Goal: Task Accomplishment & Management: Manage account settings

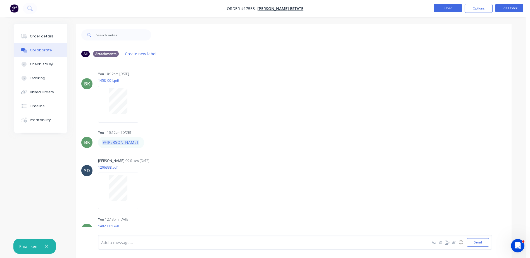
click at [449, 5] on button "Close" at bounding box center [448, 8] width 28 height 8
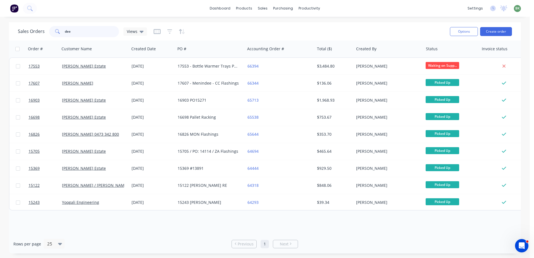
drag, startPoint x: 77, startPoint y: 31, endPoint x: 41, endPoint y: 27, distance: 36.3
click at [41, 27] on div "Sales Orders dee Views" at bounding box center [82, 31] width 129 height 11
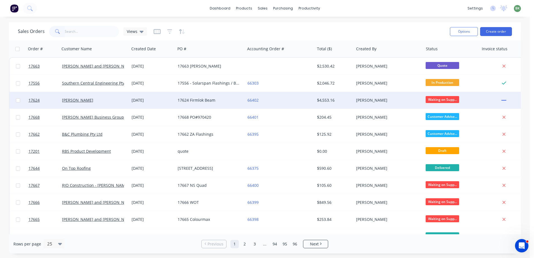
click at [79, 97] on div "[PERSON_NAME]" at bounding box center [95, 100] width 70 height 17
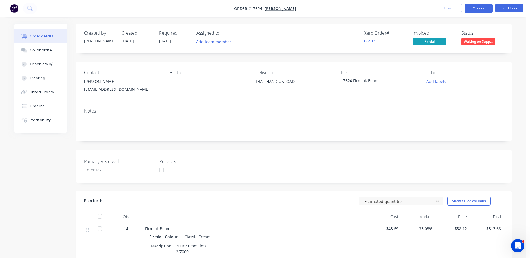
click at [481, 8] on button "Options" at bounding box center [479, 8] width 28 height 9
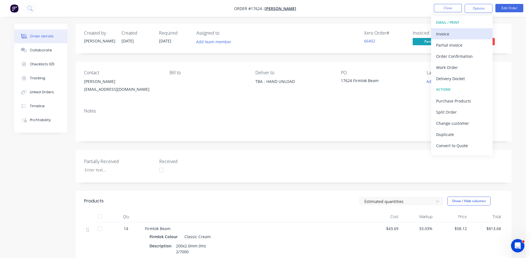
click at [442, 36] on div "Invoice" at bounding box center [461, 34] width 51 height 8
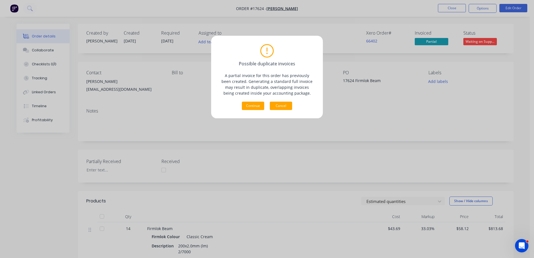
click at [282, 106] on button "Cancel" at bounding box center [281, 106] width 22 height 8
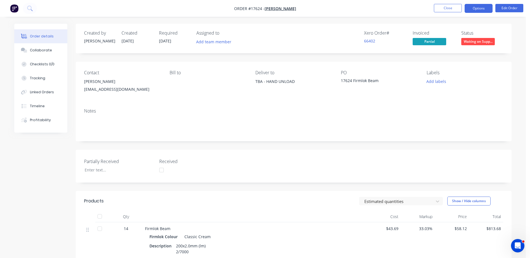
click at [476, 7] on button "Options" at bounding box center [479, 8] width 28 height 9
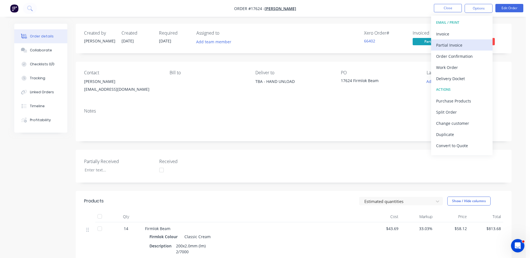
click at [445, 47] on div "Partial Invoice" at bounding box center [461, 45] width 51 height 8
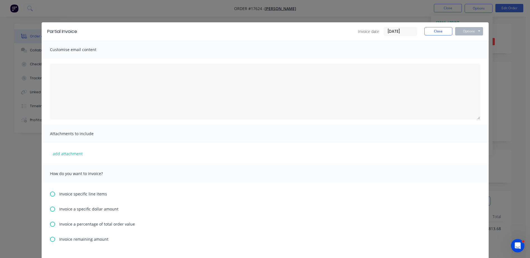
click at [50, 240] on icon at bounding box center [52, 239] width 5 height 5
click at [473, 31] on button "Options" at bounding box center [469, 31] width 28 height 8
click at [468, 49] on button "Print" at bounding box center [473, 50] width 36 height 9
click at [440, 34] on button "Close" at bounding box center [438, 31] width 28 height 8
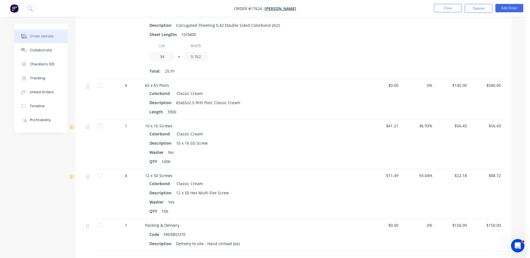
scroll to position [519, 0]
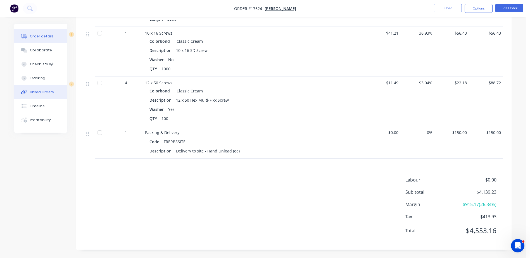
click at [41, 91] on div "Linked Orders" at bounding box center [42, 92] width 24 height 5
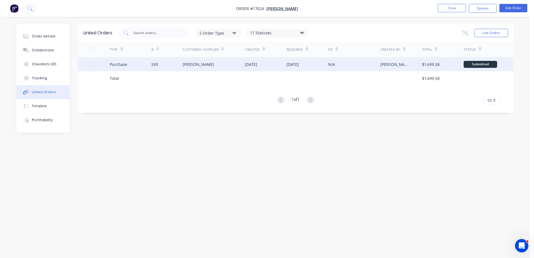
click at [187, 64] on div "[PERSON_NAME]" at bounding box center [198, 64] width 31 height 6
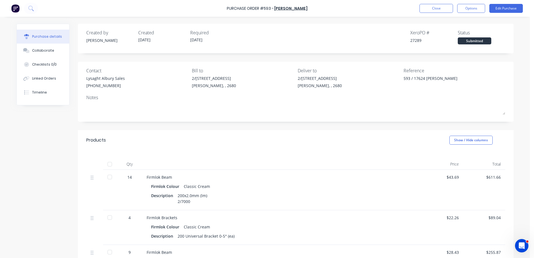
type textarea "x"
click at [434, 7] on button "Close" at bounding box center [437, 8] width 34 height 9
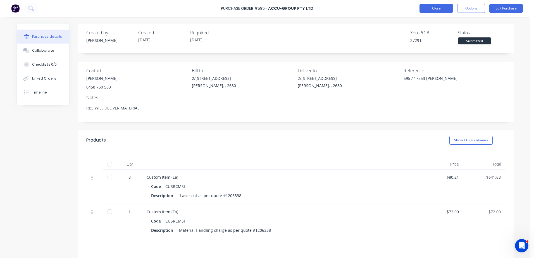
click at [440, 11] on button "Close" at bounding box center [437, 8] width 34 height 9
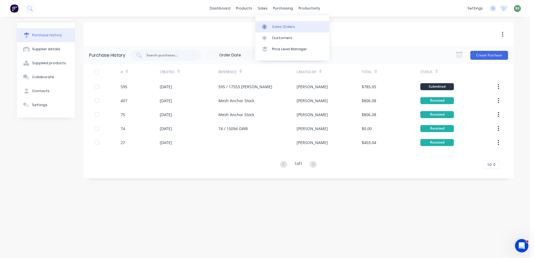
click at [271, 27] on link "Sales Orders" at bounding box center [292, 26] width 74 height 11
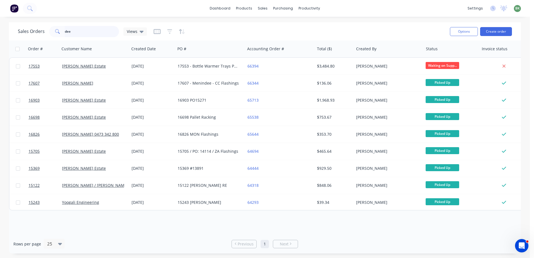
drag, startPoint x: 72, startPoint y: 31, endPoint x: 40, endPoint y: 28, distance: 32.3
click at [56, 29] on div "dee" at bounding box center [84, 31] width 70 height 11
click at [505, 31] on button "Create order" at bounding box center [496, 31] width 32 height 9
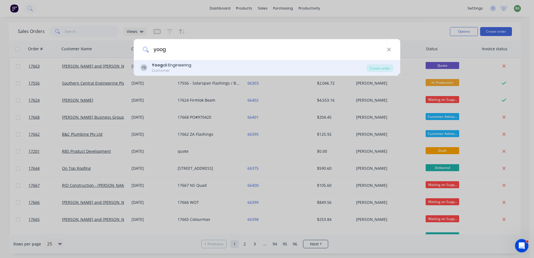
type input "yoog"
click at [168, 65] on div "Yoog ali Engineering" at bounding box center [172, 65] width 40 height 6
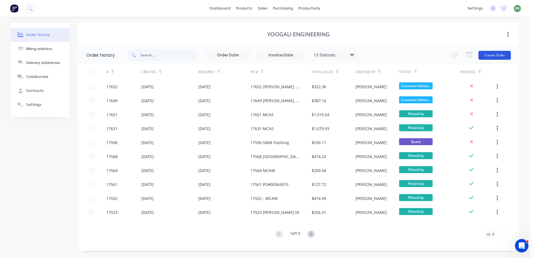
click at [493, 58] on button "Create Order" at bounding box center [495, 55] width 32 height 9
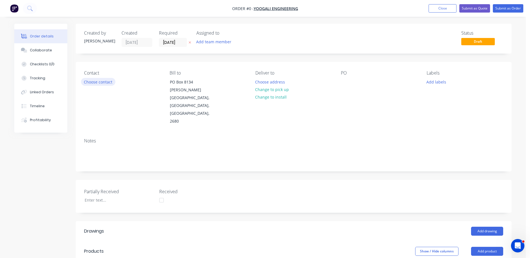
click at [96, 82] on button "Choose contact" at bounding box center [98, 82] width 34 height 8
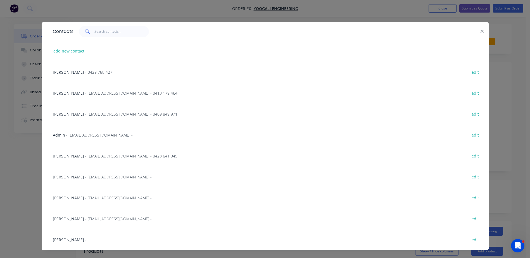
click at [74, 95] on div "Garry Vitucci - gvitucci@yoogaliengineering.com.au - 0413 179 464" at bounding box center [115, 93] width 125 height 6
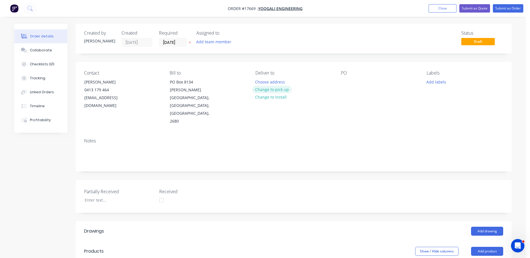
click at [269, 90] on button "Change to pick up" at bounding box center [272, 90] width 40 height 8
click at [346, 85] on div at bounding box center [345, 82] width 9 height 8
click at [487, 227] on button "Add drawing" at bounding box center [487, 231] width 32 height 9
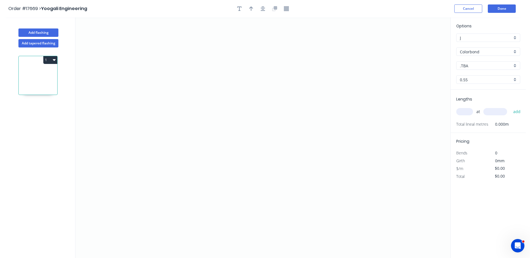
click at [514, 53] on div "Colorbond" at bounding box center [488, 51] width 64 height 8
click at [496, 94] on div "Zincalume" at bounding box center [487, 92] width 63 height 10
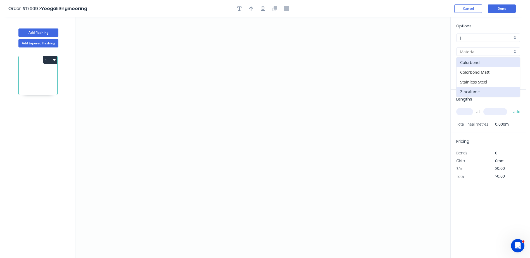
type input "Zincalume"
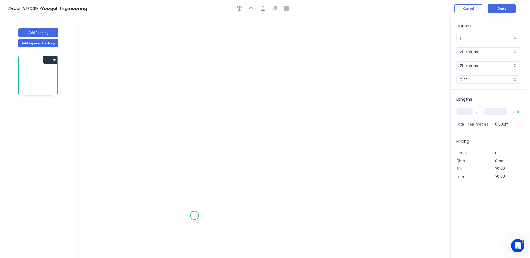
click at [194, 216] on icon "0" at bounding box center [262, 137] width 375 height 241
click at [172, 196] on icon "0" at bounding box center [262, 137] width 375 height 241
click at [173, 48] on icon "0 ?" at bounding box center [262, 137] width 375 height 241
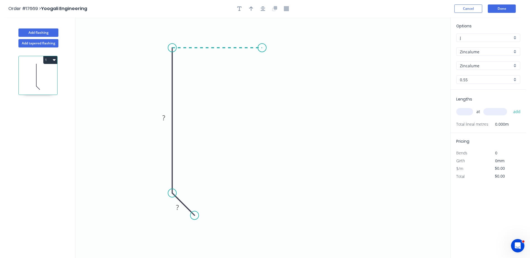
click at [262, 45] on icon "0 ? ?" at bounding box center [262, 137] width 375 height 241
click at [280, 58] on icon "0 ? ? ?" at bounding box center [262, 137] width 375 height 241
drag, startPoint x: 195, startPoint y: 215, endPoint x: 184, endPoint y: 218, distance: 12.2
click at [184, 218] on circle at bounding box center [183, 218] width 8 height 8
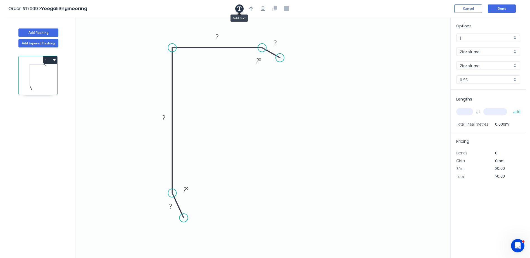
click at [241, 10] on icon "button" at bounding box center [239, 8] width 4 height 5
click at [127, 46] on div "Delete" at bounding box center [143, 43] width 56 height 11
click at [265, 11] on icon "button" at bounding box center [263, 8] width 4 height 4
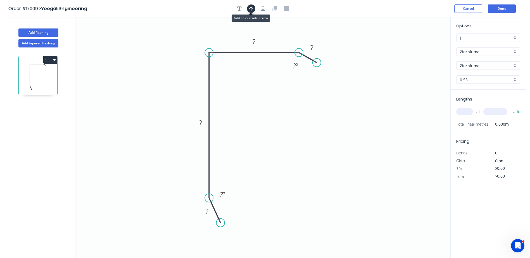
click at [250, 11] on icon "button" at bounding box center [251, 8] width 4 height 5
drag, startPoint x: 422, startPoint y: 44, endPoint x: 152, endPoint y: 66, distance: 271.1
click at [152, 66] on icon at bounding box center [151, 59] width 5 height 18
click at [152, 66] on icon at bounding box center [156, 61] width 16 height 16
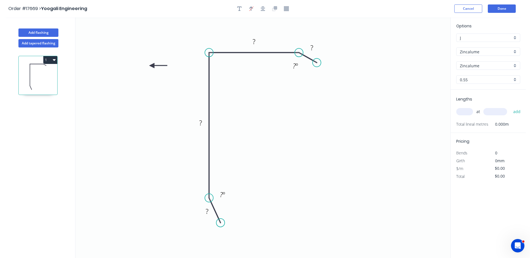
click at [152, 66] on icon at bounding box center [158, 65] width 18 height 5
click at [152, 66] on icon at bounding box center [156, 70] width 16 height 16
click at [152, 66] on icon at bounding box center [147, 70] width 16 height 16
click at [210, 208] on rect at bounding box center [207, 212] width 11 height 8
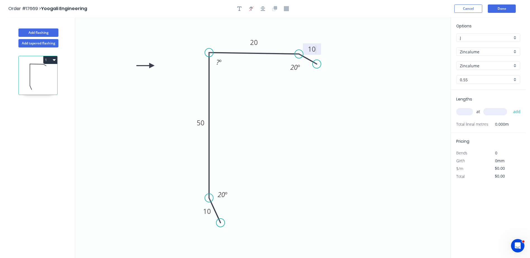
click at [308, 59] on icon at bounding box center [308, 59] width 18 height 10
type input "$7.38"
click at [223, 63] on rect at bounding box center [218, 63] width 11 height 8
click at [351, 127] on icon "10 50 20 10 20 º 92 º 20 º" at bounding box center [262, 137] width 375 height 241
click at [469, 110] on input "text" at bounding box center [464, 111] width 17 height 7
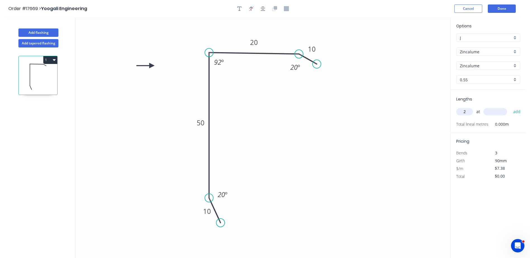
type input "2"
type input "4500"
click at [510, 107] on button "add" at bounding box center [516, 111] width 13 height 9
type input "$66.42"
type input "2"
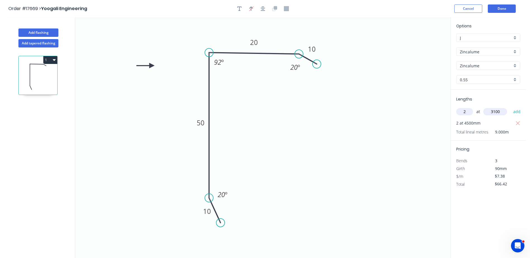
type input "3100"
click at [510, 107] on button "add" at bounding box center [516, 111] width 13 height 9
type input "$112.18"
click at [30, 32] on button "Add flashing" at bounding box center [38, 32] width 40 height 8
type input "$0.00"
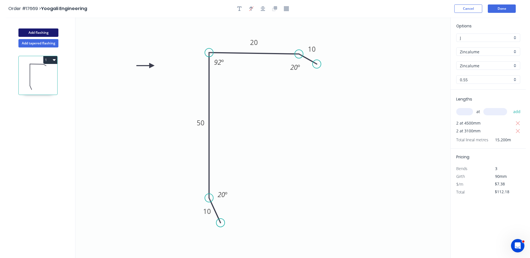
type input "$0.00"
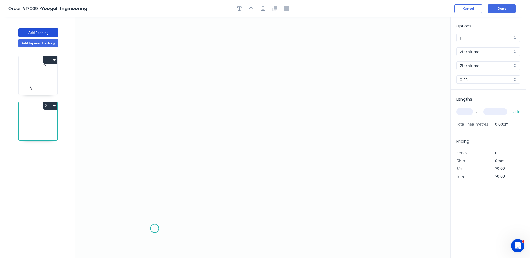
click at [154, 229] on icon "0" at bounding box center [262, 137] width 375 height 241
click at [174, 205] on icon at bounding box center [163, 216] width 19 height 23
click at [173, 38] on icon "0 ?" at bounding box center [262, 137] width 375 height 241
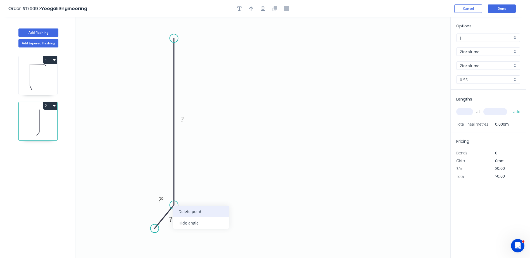
click at [190, 212] on div "Delete point" at bounding box center [201, 211] width 56 height 11
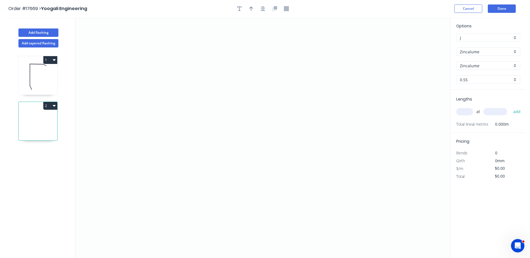
click at [55, 105] on icon "button" at bounding box center [54, 106] width 3 height 2
click at [20, 130] on div "Delete" at bounding box center [30, 131] width 43 height 8
type input "$7.38"
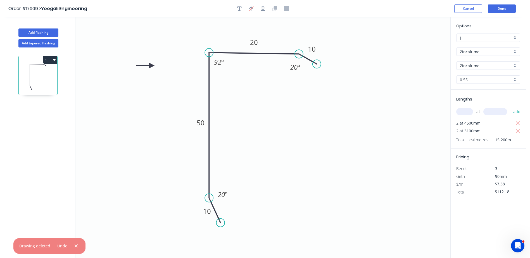
click at [54, 60] on icon "button" at bounding box center [54, 60] width 3 height 2
click at [26, 75] on div "Duplicate" at bounding box center [30, 74] width 43 height 8
type input "$0.00"
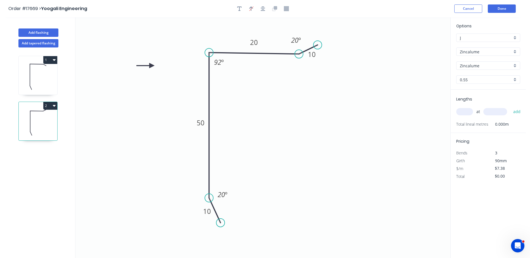
drag, startPoint x: 319, startPoint y: 63, endPoint x: 318, endPoint y: 45, distance: 17.9
click at [318, 45] on circle at bounding box center [317, 45] width 8 height 8
drag, startPoint x: 219, startPoint y: 223, endPoint x: 199, endPoint y: 222, distance: 19.3
click at [199, 222] on circle at bounding box center [199, 221] width 8 height 8
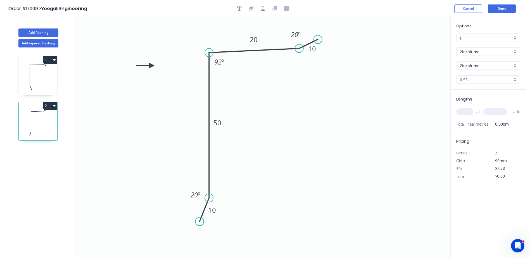
drag, startPoint x: 311, startPoint y: 48, endPoint x: 311, endPoint y: 42, distance: 5.9
click at [311, 42] on icon at bounding box center [308, 43] width 19 height 9
click at [222, 61] on tspan "º" at bounding box center [223, 61] width 3 height 9
drag, startPoint x: 146, startPoint y: 65, endPoint x: 327, endPoint y: 116, distance: 188.5
click at [348, 122] on icon "0 10 50 20 10 20 º 88 º 20 º" at bounding box center [262, 137] width 375 height 241
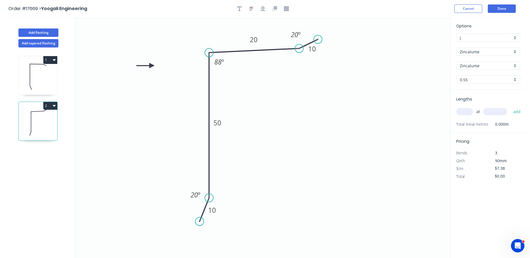
click at [149, 67] on icon at bounding box center [146, 65] width 18 height 5
click at [149, 67] on icon "0 10 50 20 10 20 º 88 º 20 º" at bounding box center [262, 137] width 375 height 241
click at [152, 65] on icon at bounding box center [147, 61] width 16 height 16
click at [152, 65] on icon at bounding box center [151, 59] width 5 height 18
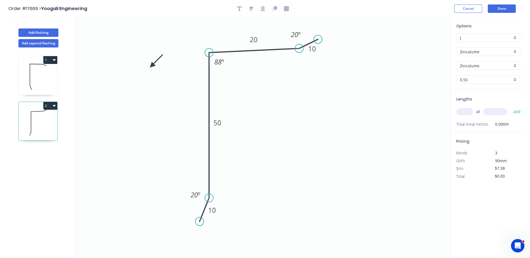
click at [152, 65] on icon at bounding box center [156, 61] width 16 height 16
drag, startPoint x: 152, startPoint y: 65, endPoint x: 286, endPoint y: 104, distance: 139.2
click at [286, 104] on icon at bounding box center [292, 103] width 18 height 5
drag, startPoint x: 285, startPoint y: 103, endPoint x: 298, endPoint y: 121, distance: 22.4
click at [298, 121] on icon "0 10 50 20 10 20 º 88 º 20 º" at bounding box center [262, 137] width 375 height 241
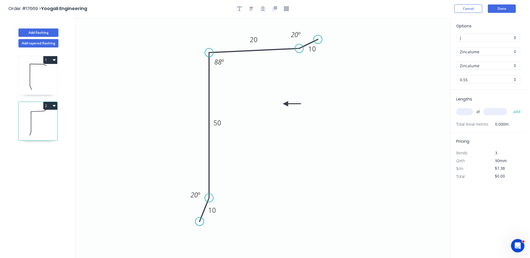
click at [465, 113] on input "text" at bounding box center [464, 111] width 17 height 7
type input "3"
type input "4500"
click at [510, 107] on button "add" at bounding box center [516, 111] width 13 height 9
type input "$99.63"
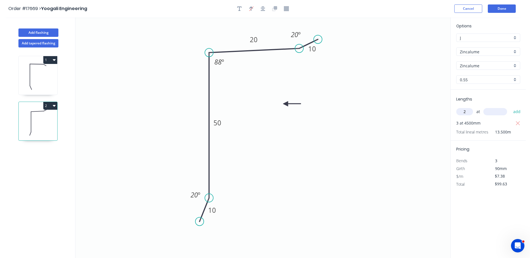
type input "2"
type input "4200"
click at [510, 107] on button "add" at bounding box center [516, 111] width 13 height 9
type input "$161.62"
click at [260, 8] on button "button" at bounding box center [263, 8] width 8 height 8
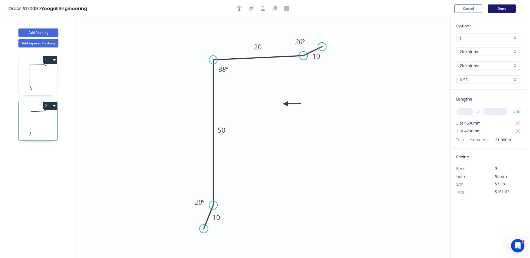
click at [503, 7] on button "Done" at bounding box center [502, 8] width 28 height 8
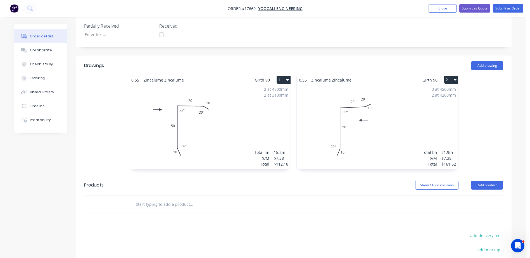
scroll to position [84, 0]
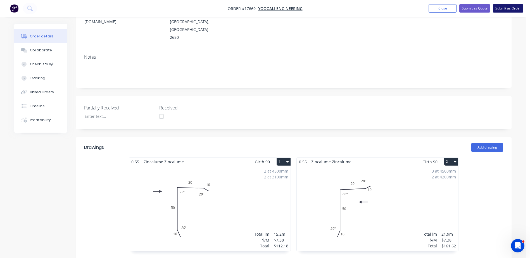
click at [506, 7] on button "Submit as Order" at bounding box center [508, 8] width 30 height 8
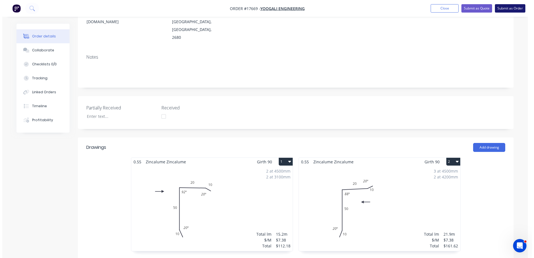
scroll to position [0, 0]
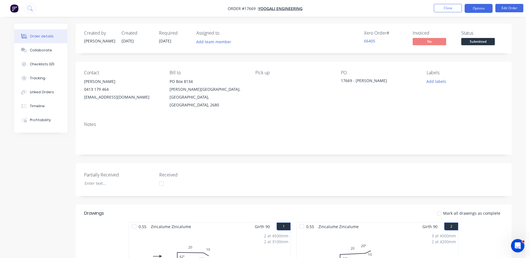
click at [481, 7] on button "Options" at bounding box center [479, 8] width 28 height 9
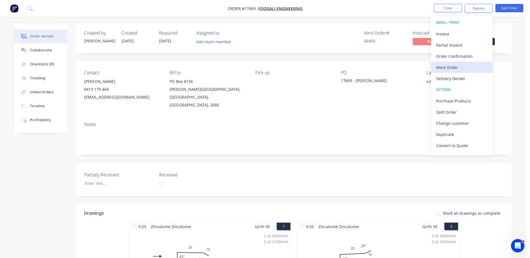
click at [453, 66] on div "Work Order" at bounding box center [461, 67] width 51 height 8
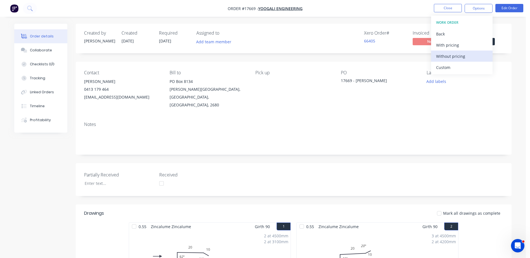
click at [454, 56] on div "Without pricing" at bounding box center [461, 56] width 51 height 8
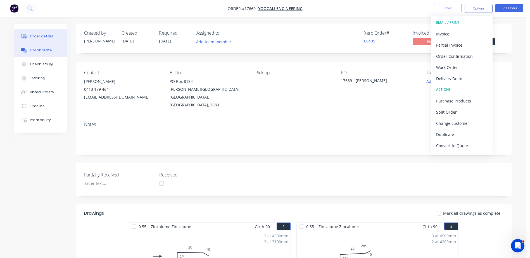
click at [40, 51] on div "Collaborate" at bounding box center [41, 50] width 22 height 5
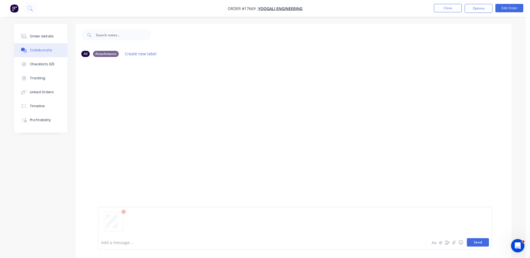
click at [476, 242] on button "Send" at bounding box center [478, 242] width 22 height 8
click at [45, 34] on div "Order details" at bounding box center [42, 36] width 24 height 5
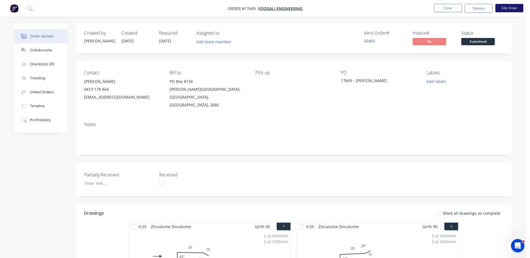
click at [509, 6] on button "Edit Order" at bounding box center [509, 8] width 28 height 8
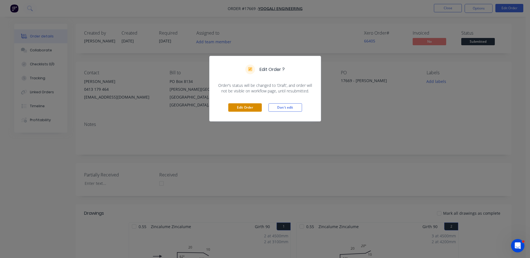
click at [247, 108] on button "Edit Order" at bounding box center [245, 107] width 34 height 8
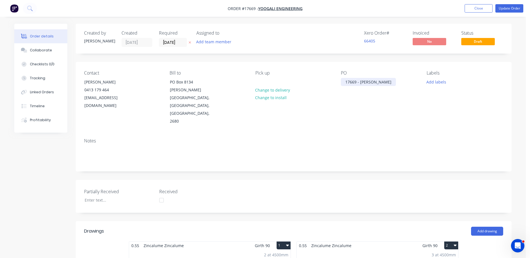
click at [363, 82] on div "17669 - C Harris" at bounding box center [368, 82] width 55 height 8
click at [342, 134] on div "Notes" at bounding box center [294, 152] width 436 height 37
click at [508, 13] on nav "Order #17669 - Yoogali Engineering Add product Close Update Order" at bounding box center [265, 8] width 530 height 17
click at [508, 9] on button "Update Order" at bounding box center [509, 8] width 28 height 8
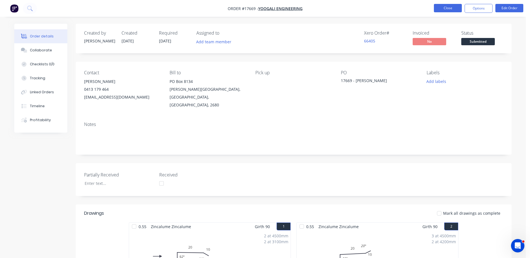
click at [444, 9] on button "Close" at bounding box center [448, 8] width 28 height 8
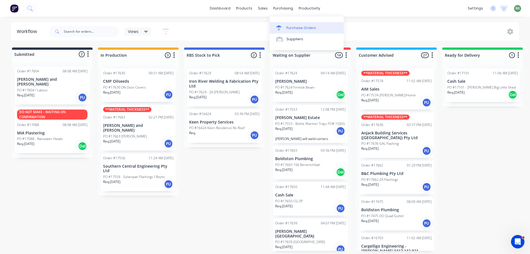
click at [295, 27] on div "Purchase Orders" at bounding box center [301, 27] width 30 height 5
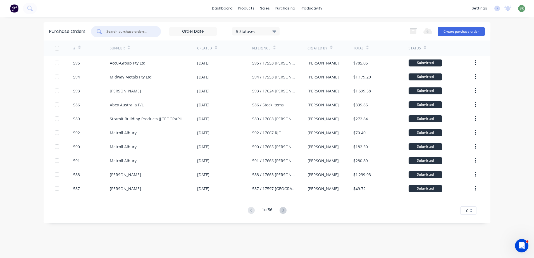
click at [123, 32] on input "text" at bounding box center [129, 32] width 46 height 6
type input "580"
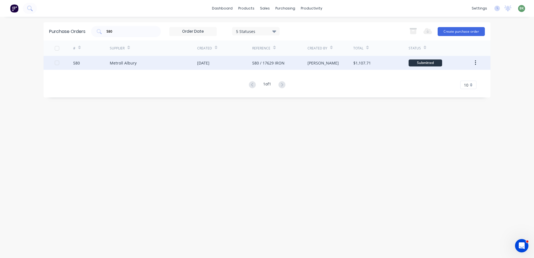
click at [130, 66] on div "Metroll Albury" at bounding box center [153, 63] width 87 height 14
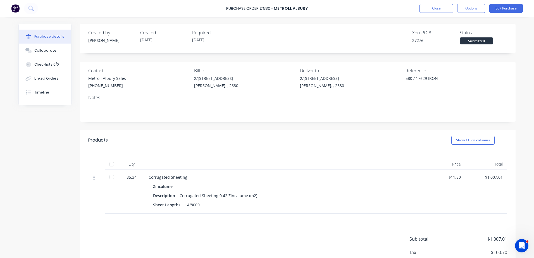
click at [110, 164] on div at bounding box center [111, 164] width 11 height 11
type textarea "x"
click at [438, 9] on button "Close" at bounding box center [437, 8] width 34 height 9
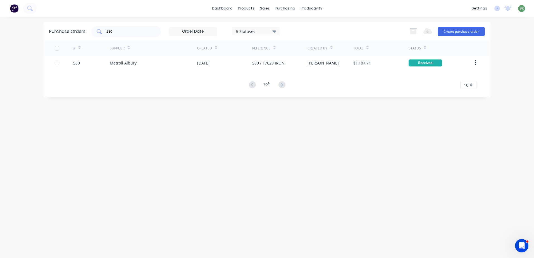
drag, startPoint x: 121, startPoint y: 34, endPoint x: 99, endPoint y: 33, distance: 21.6
click at [100, 33] on div "580" at bounding box center [126, 31] width 70 height 11
drag, startPoint x: 115, startPoint y: 31, endPoint x: 99, endPoint y: 32, distance: 16.3
click at [99, 32] on div "580" at bounding box center [126, 31] width 70 height 11
type input "573"
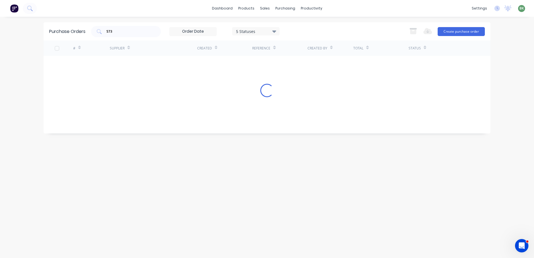
click at [146, 65] on div "# Supplier Created Reference Created By Total Status Loading..." at bounding box center [267, 83] width 447 height 85
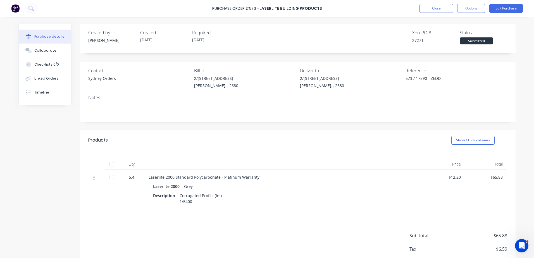
click at [109, 176] on div at bounding box center [111, 177] width 11 height 11
type textarea "x"
click at [41, 78] on div "Linked Orders" at bounding box center [46, 78] width 24 height 5
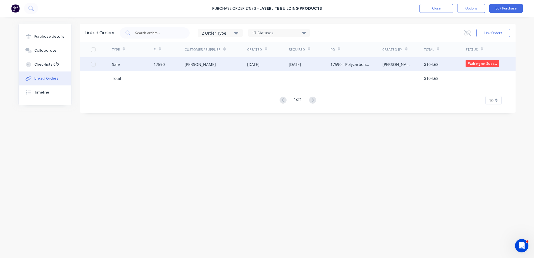
click at [200, 64] on div "[PERSON_NAME]" at bounding box center [200, 64] width 31 height 6
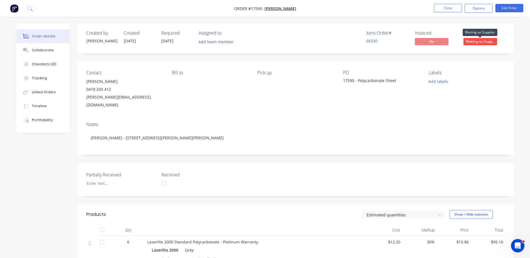
click at [480, 41] on span "Waiting on Supp..." at bounding box center [480, 41] width 34 height 7
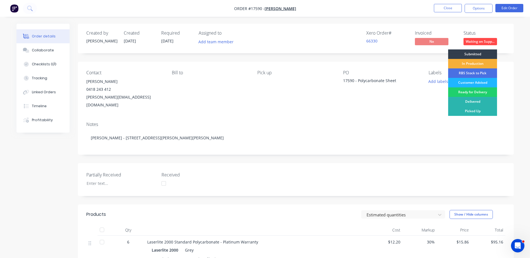
click at [474, 84] on div "Customer Advised" at bounding box center [472, 82] width 49 height 9
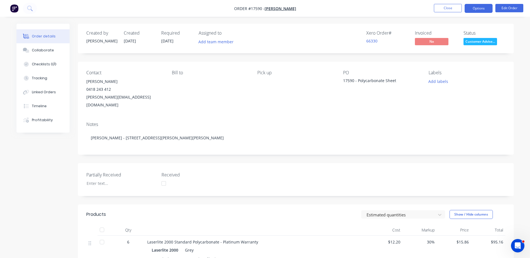
click at [480, 10] on button "Options" at bounding box center [479, 8] width 28 height 9
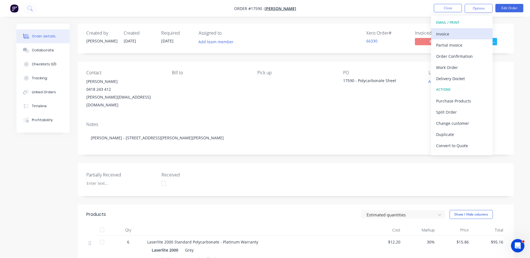
click at [448, 37] on div "Invoice" at bounding box center [461, 34] width 51 height 8
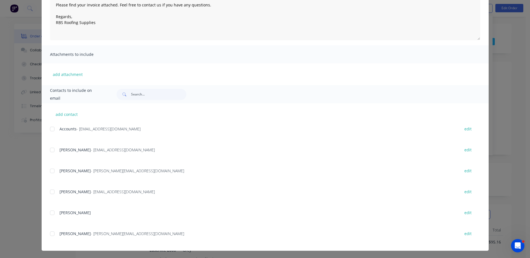
scroll to position [80, 0]
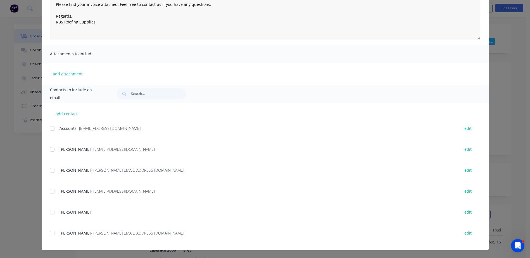
click at [49, 233] on div at bounding box center [52, 233] width 11 height 11
click at [50, 128] on div at bounding box center [52, 128] width 11 height 11
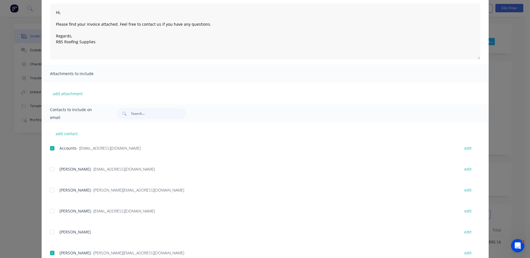
scroll to position [0, 0]
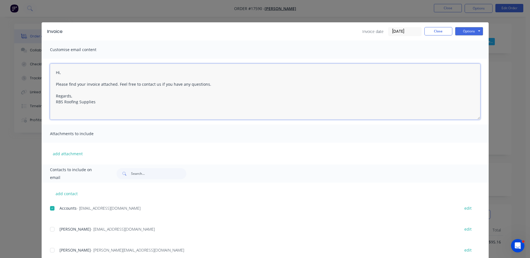
click at [57, 71] on textarea "Hi, Please find your invoice attached. Feel free to contact us if you have any …" at bounding box center [265, 92] width 430 height 56
click at [61, 71] on textarea "Hi, Please find your invoice attached. Feel free to contact us if you have any …" at bounding box center [265, 92] width 430 height 56
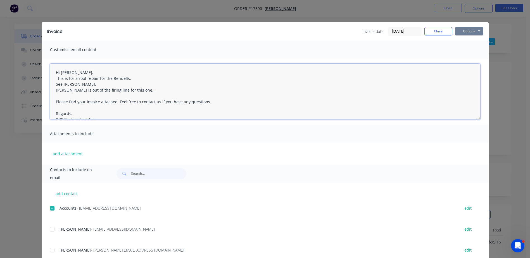
type textarea "Hi [PERSON_NAME], This is for a roof repair for the Rendells. See [PERSON_NAME]…"
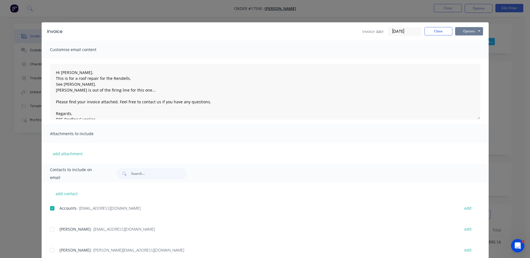
click at [470, 32] on button "Options" at bounding box center [469, 31] width 28 height 8
click at [471, 58] on button "Email" at bounding box center [473, 59] width 36 height 9
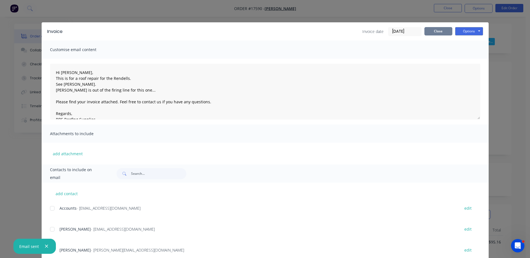
click at [433, 29] on button "Close" at bounding box center [438, 31] width 28 height 8
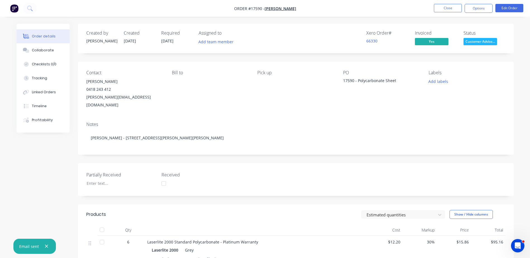
click at [451, 3] on nav "Order #17590 - Zedd Cabins Close Options Edit Order" at bounding box center [265, 8] width 530 height 17
click at [451, 9] on button "Close" at bounding box center [448, 8] width 28 height 8
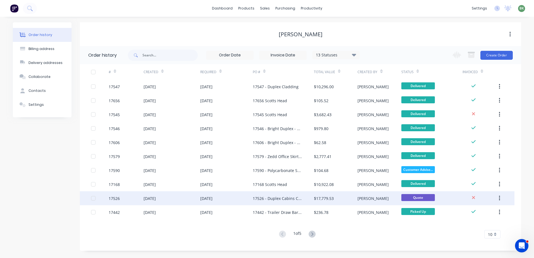
click at [279, 199] on div "17526 - Duplex Cabins Cladding" at bounding box center [278, 199] width 50 height 6
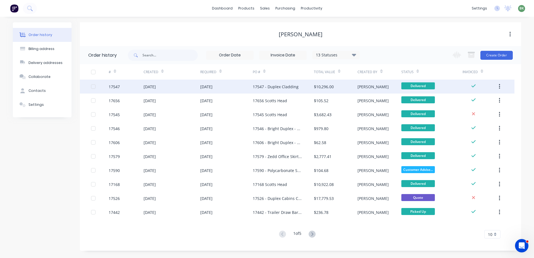
click at [261, 88] on div "17547 - Duplex Cladding" at bounding box center [276, 87] width 46 height 6
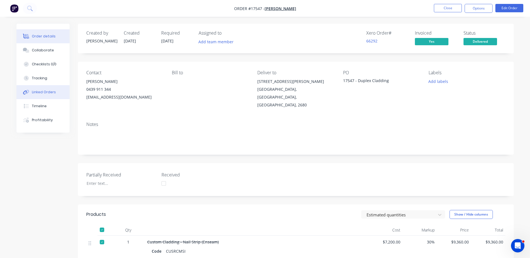
click at [46, 94] on div "Linked Orders" at bounding box center [44, 92] width 24 height 5
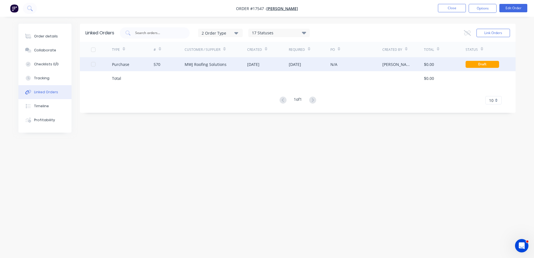
click at [215, 67] on div "MWJ Roofing Solutions" at bounding box center [206, 64] width 42 height 6
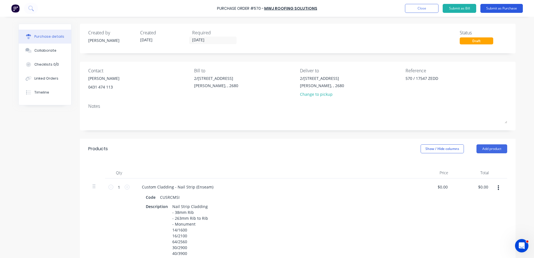
click at [498, 9] on button "Submit as Purchase" at bounding box center [502, 8] width 42 height 9
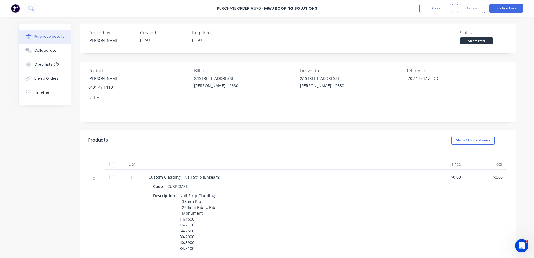
click at [472, 41] on div "Submitted" at bounding box center [477, 40] width 34 height 7
click at [470, 11] on button "Options" at bounding box center [471, 8] width 28 height 9
click at [451, 33] on div "Convert to Bill" at bounding box center [458, 34] width 43 height 8
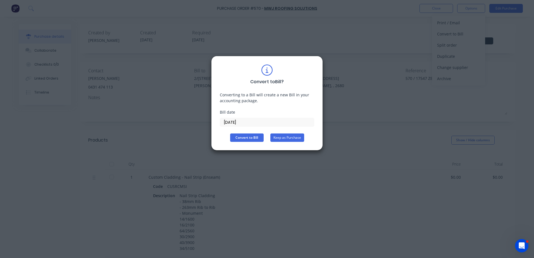
click at [290, 139] on button "Keep as Purchase" at bounding box center [287, 138] width 34 height 8
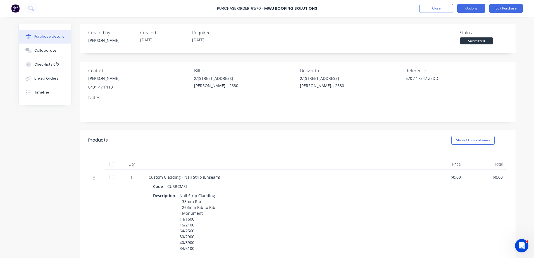
click at [472, 6] on button "Options" at bounding box center [471, 8] width 28 height 9
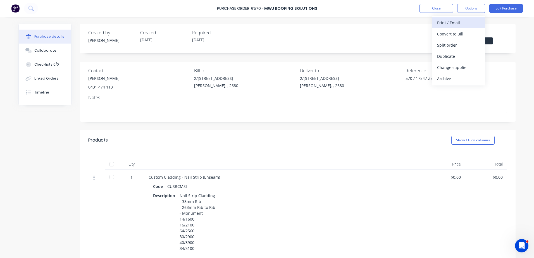
click at [456, 23] on div "Print / Email" at bounding box center [458, 23] width 43 height 8
click at [454, 35] on div "With pricing" at bounding box center [458, 34] width 43 height 8
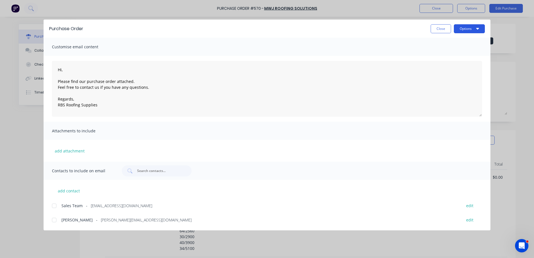
click at [480, 27] on button "Options" at bounding box center [469, 28] width 31 height 9
click at [439, 46] on div "Preview" at bounding box center [458, 43] width 43 height 8
click at [443, 30] on button "Close" at bounding box center [441, 28] width 20 height 9
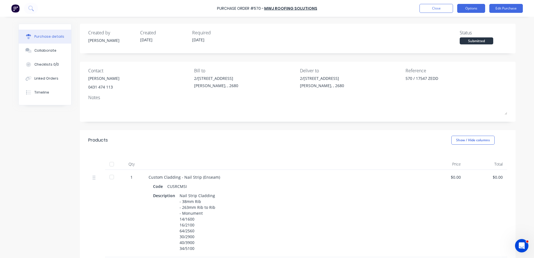
click at [478, 7] on button "Options" at bounding box center [471, 8] width 28 height 9
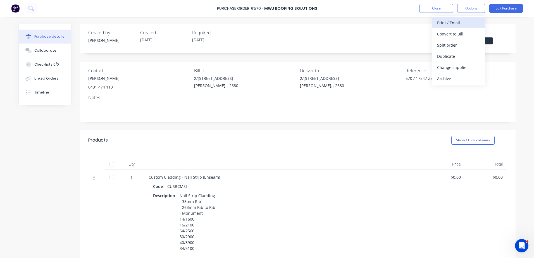
click at [443, 24] on div "Print / Email" at bounding box center [458, 23] width 43 height 8
click at [446, 35] on div "With pricing" at bounding box center [458, 34] width 43 height 8
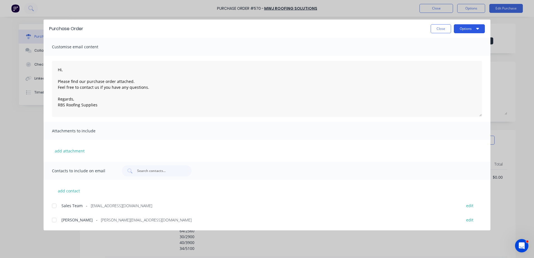
click at [462, 27] on button "Options" at bounding box center [469, 28] width 31 height 9
click at [441, 54] on div "Print" at bounding box center [458, 54] width 43 height 8
click at [443, 27] on button "Close" at bounding box center [441, 28] width 20 height 9
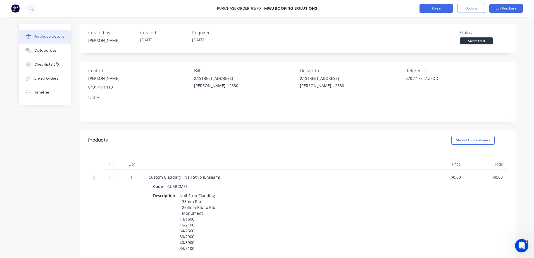
click at [435, 9] on button "Close" at bounding box center [437, 8] width 34 height 9
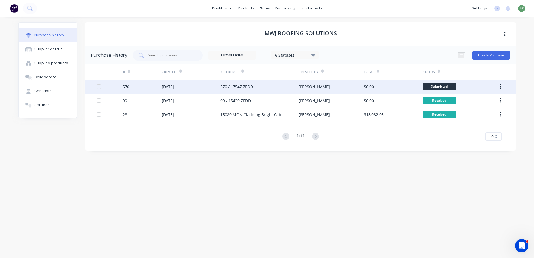
click at [251, 89] on div "570 / 17547 ZEDD" at bounding box center [236, 87] width 33 height 6
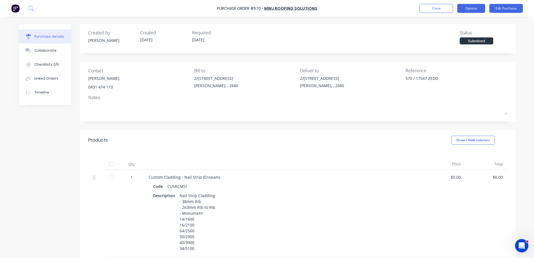
click at [470, 11] on button "Options" at bounding box center [471, 8] width 28 height 9
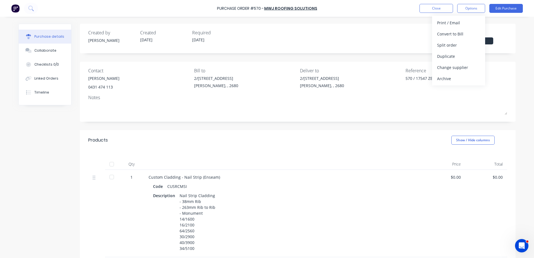
click at [373, 45] on div "Created by [PERSON_NAME] Created [DATE] Required [DATE] Status Submitted" at bounding box center [298, 39] width 436 height 30
click at [112, 161] on div at bounding box center [111, 164] width 11 height 11
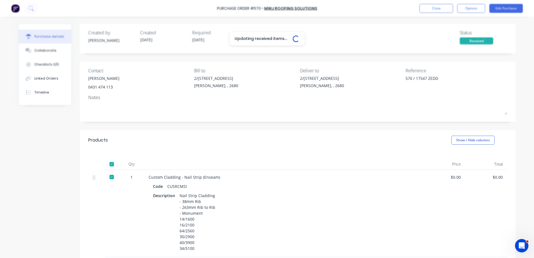
type textarea "x"
click at [439, 8] on button "Close" at bounding box center [437, 8] width 34 height 9
